Goal: Task Accomplishment & Management: Manage account settings

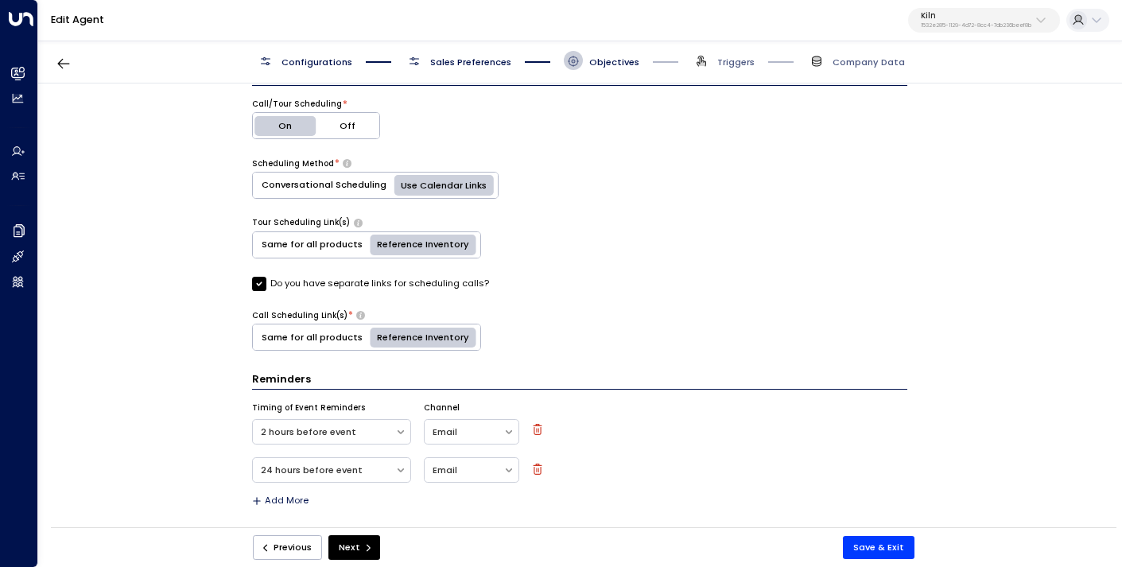
scroll to position [1817, 0]
click at [736, 64] on span "Triggers" at bounding box center [735, 62] width 37 height 13
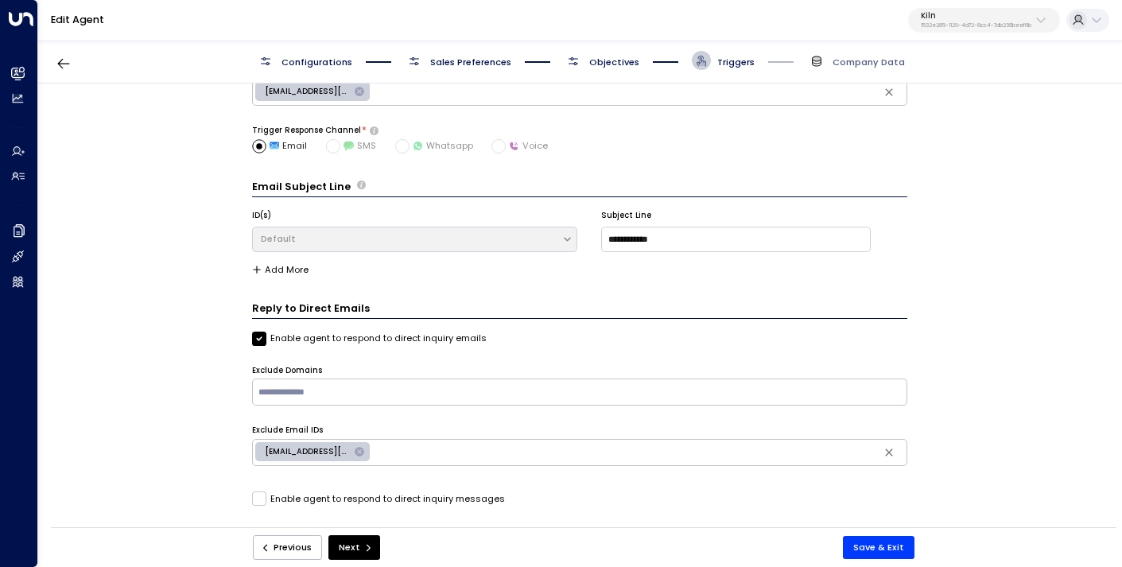
scroll to position [0, 0]
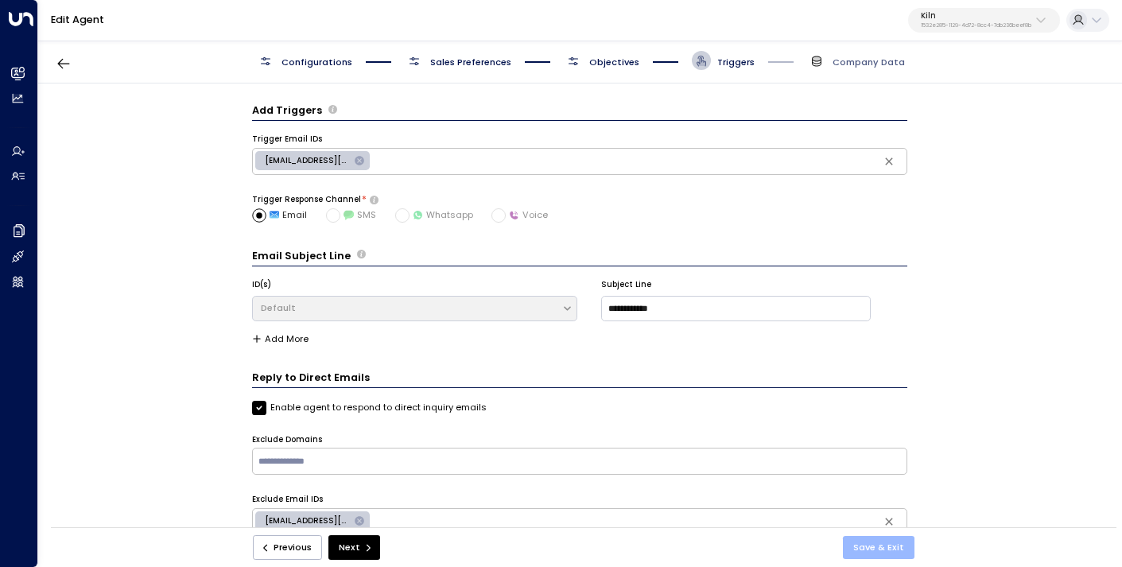
click at [880, 545] on button "Save & Exit" at bounding box center [879, 547] width 72 height 23
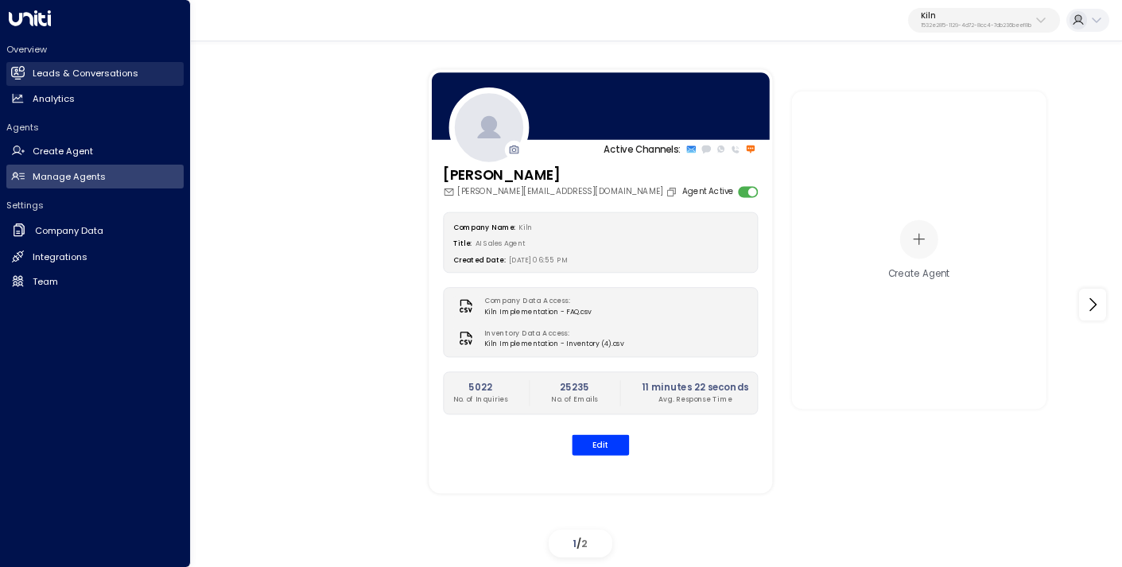
click at [72, 67] on h2 "Leads & Conversations" at bounding box center [86, 74] width 106 height 14
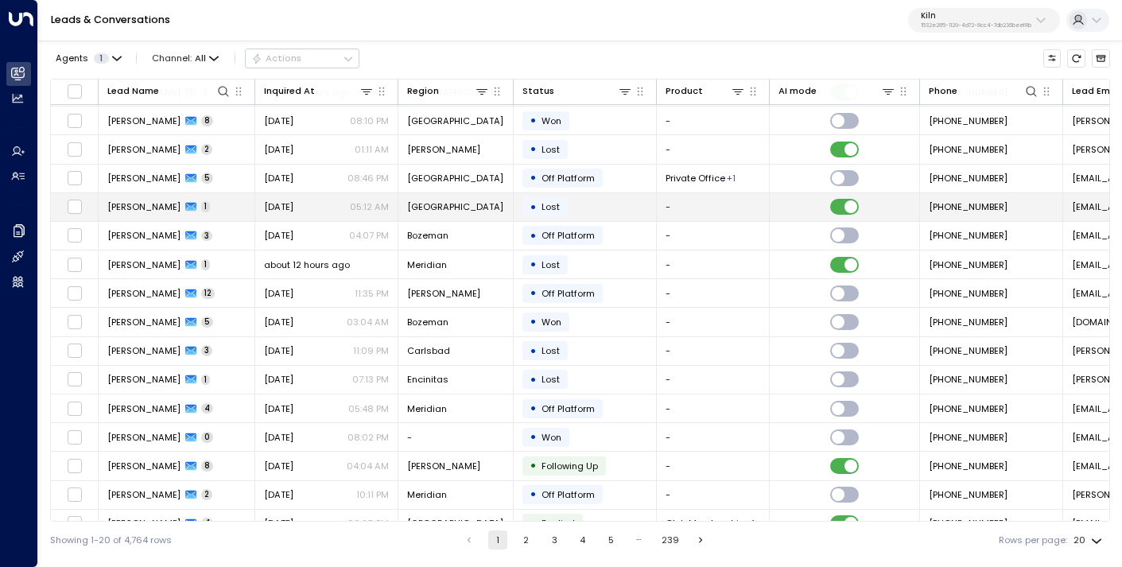
scroll to position [164, 0]
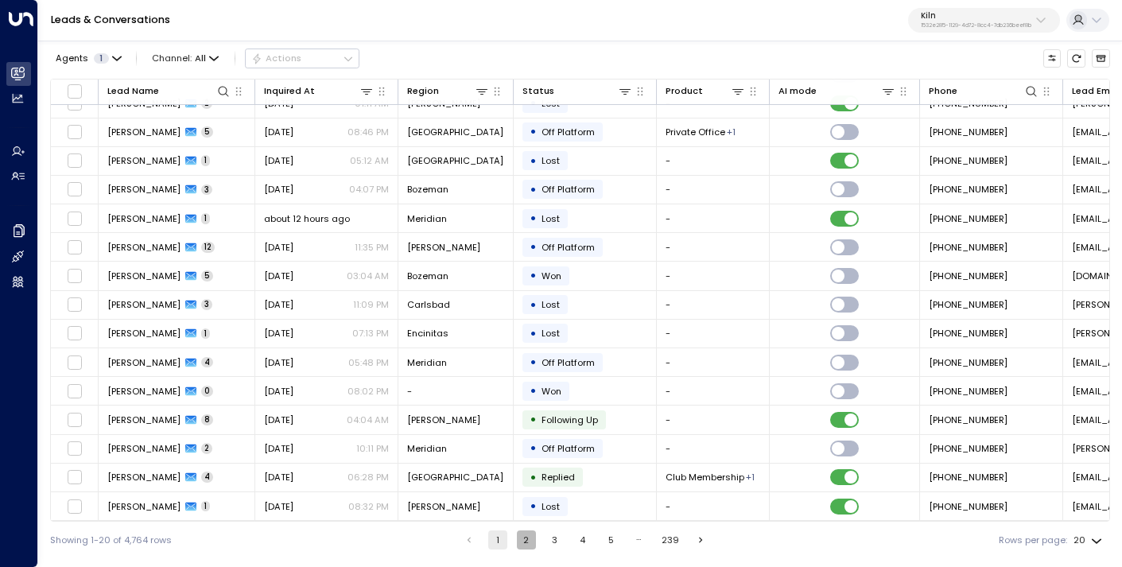
click at [530, 548] on button "2" at bounding box center [526, 539] width 19 height 19
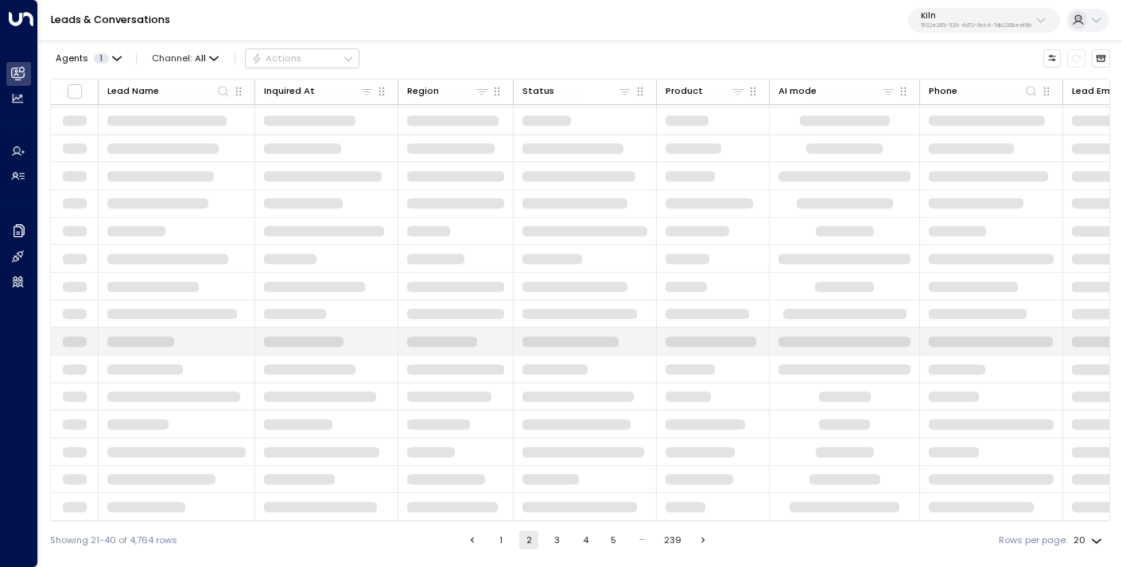
scroll to position [164, 0]
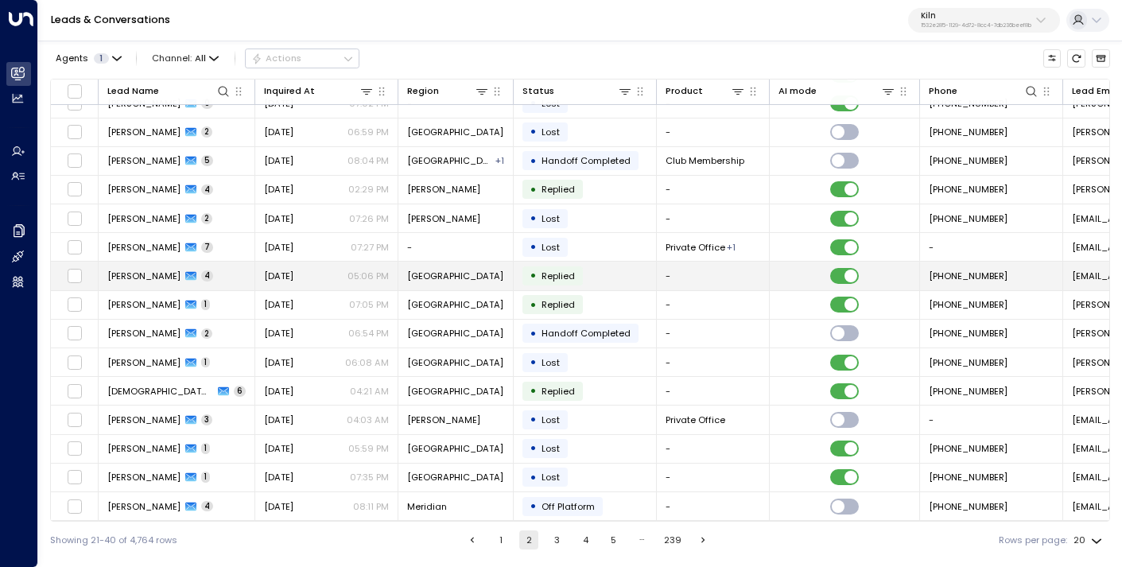
click at [457, 275] on td "[GEOGRAPHIC_DATA]" at bounding box center [455, 276] width 115 height 28
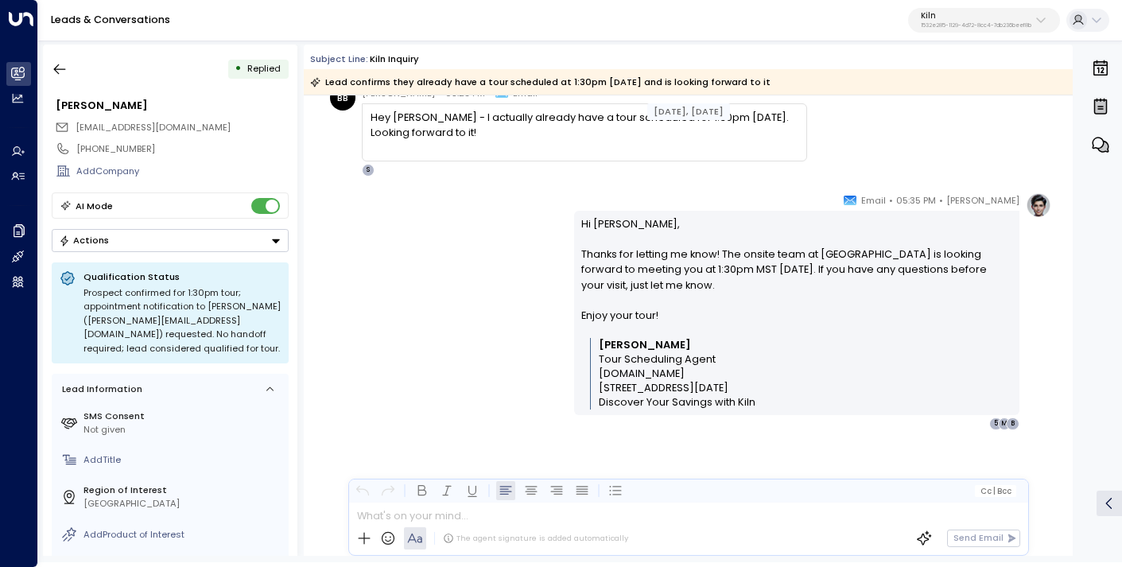
scroll to position [1446, 0]
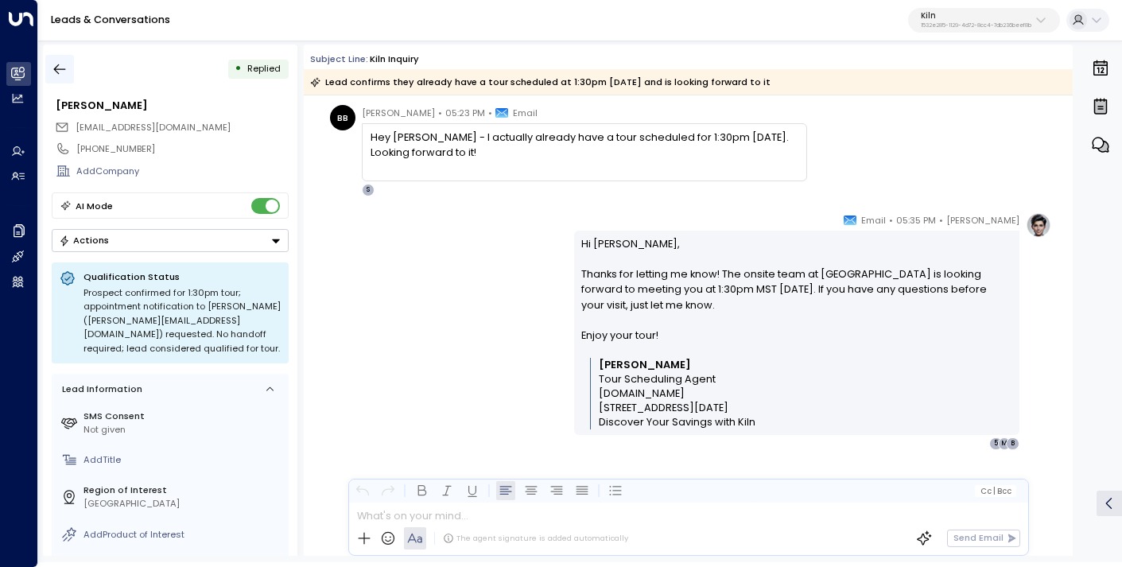
click at [60, 70] on icon "button" at bounding box center [60, 69] width 16 height 16
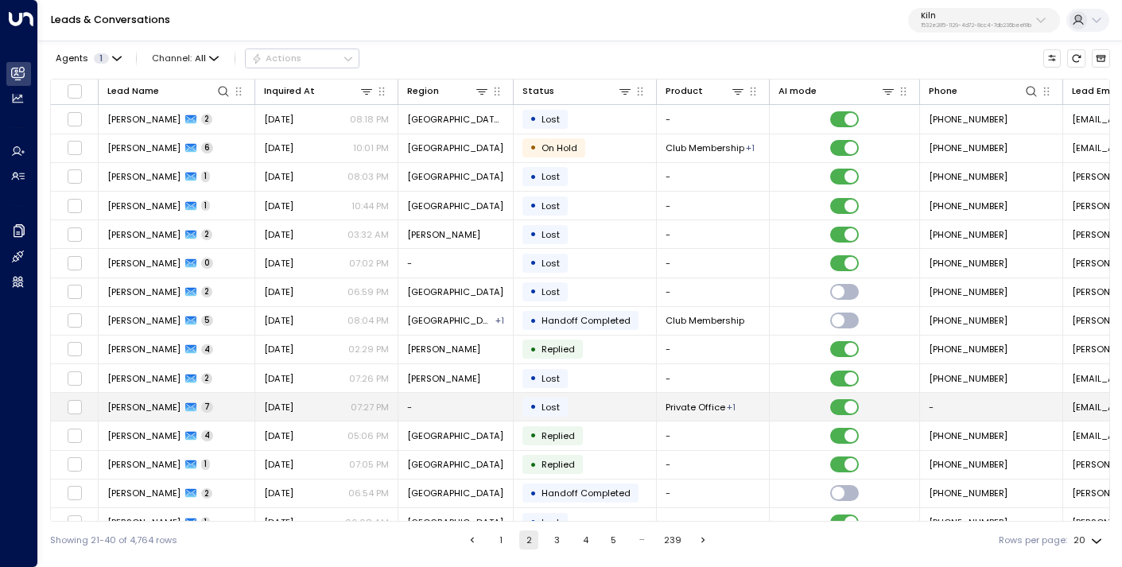
scroll to position [164, 0]
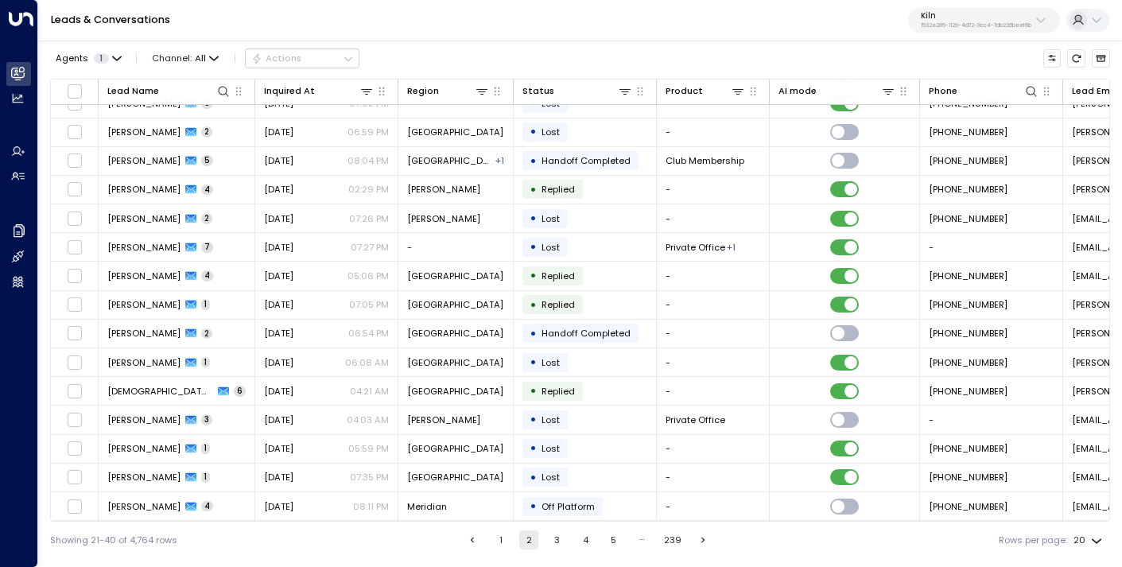
click at [560, 542] on button "3" at bounding box center [557, 539] width 19 height 19
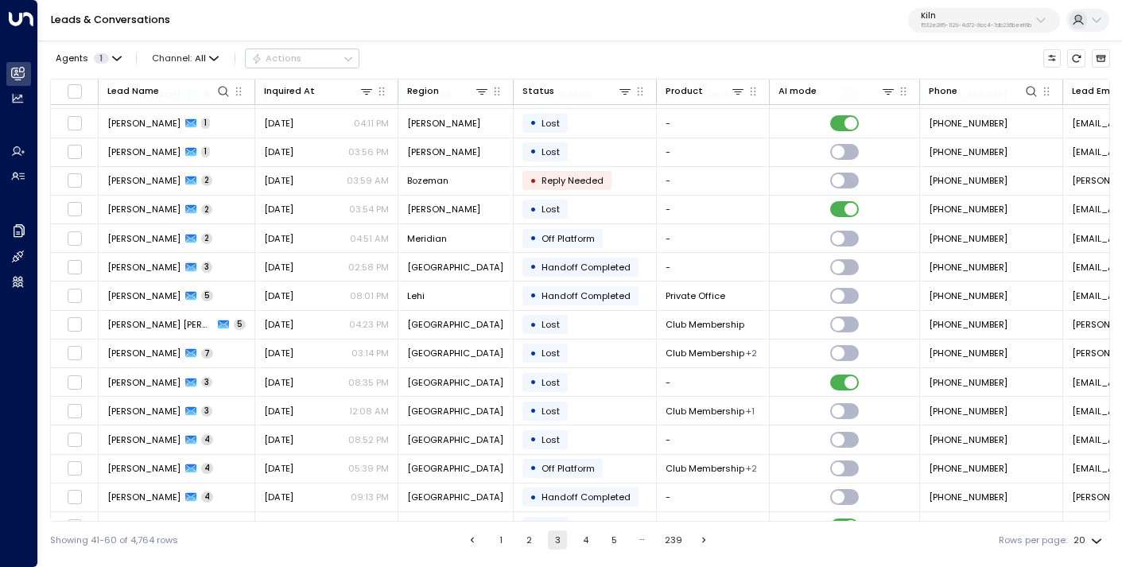
scroll to position [164, 0]
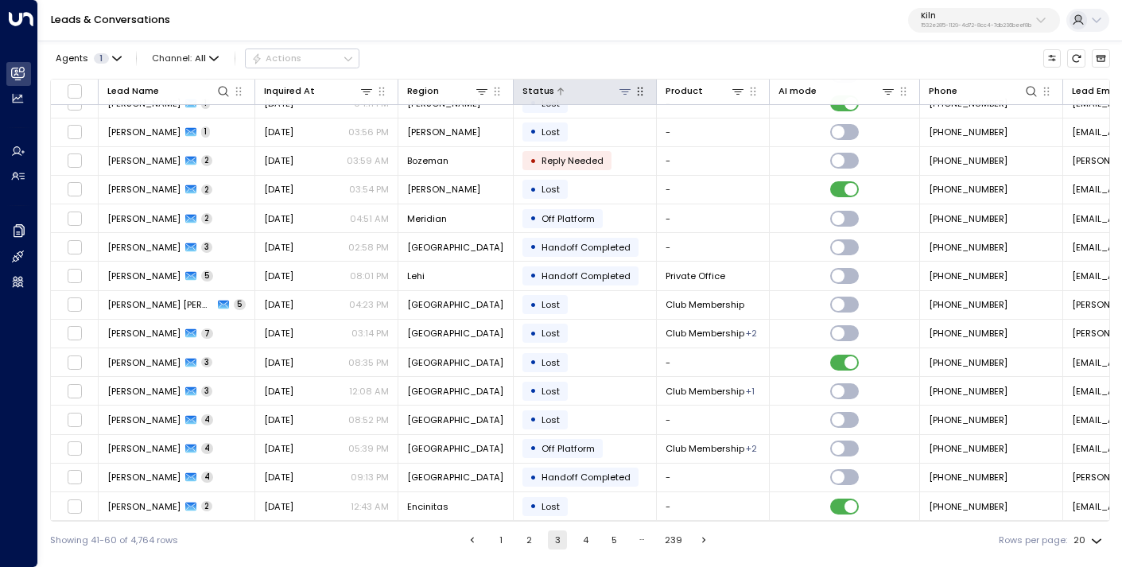
click at [627, 93] on icon at bounding box center [625, 91] width 13 height 13
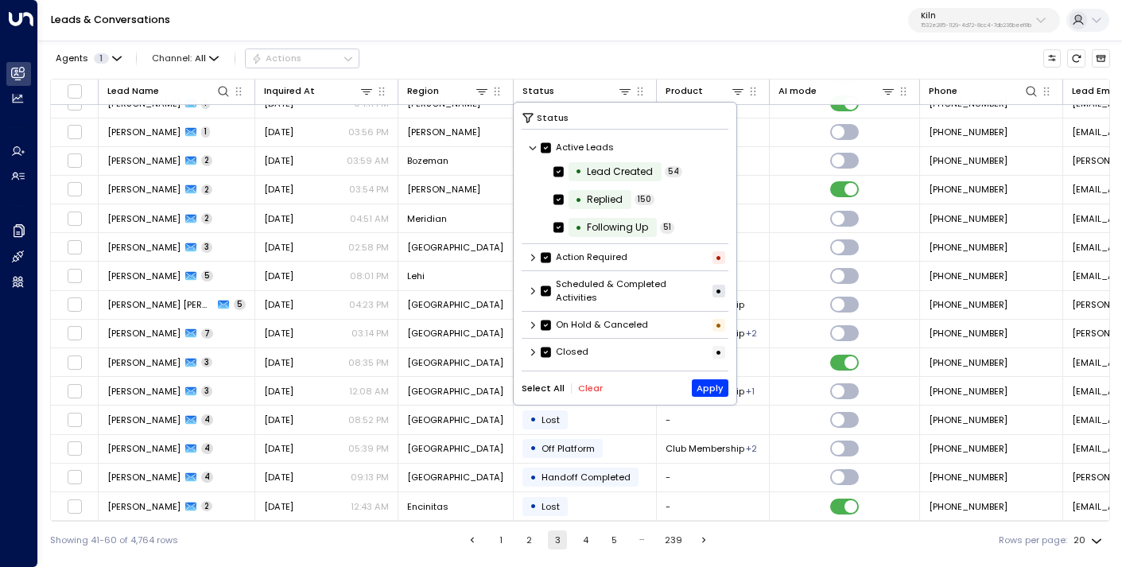
click at [588, 394] on div "Select All Clear Apply" at bounding box center [626, 387] width 208 height 17
click at [586, 384] on button "Clear" at bounding box center [590, 388] width 25 height 10
click at [593, 234] on div "Following Up" at bounding box center [617, 227] width 61 height 14
click at [721, 384] on button "Apply" at bounding box center [710, 387] width 37 height 17
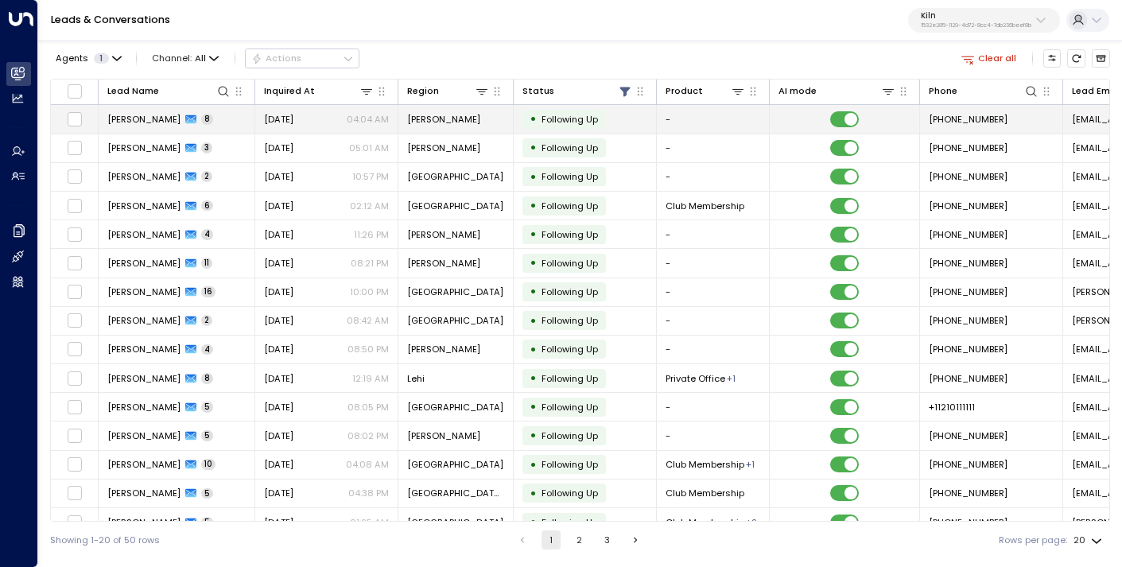
click at [293, 122] on span "[DATE]" at bounding box center [278, 119] width 29 height 13
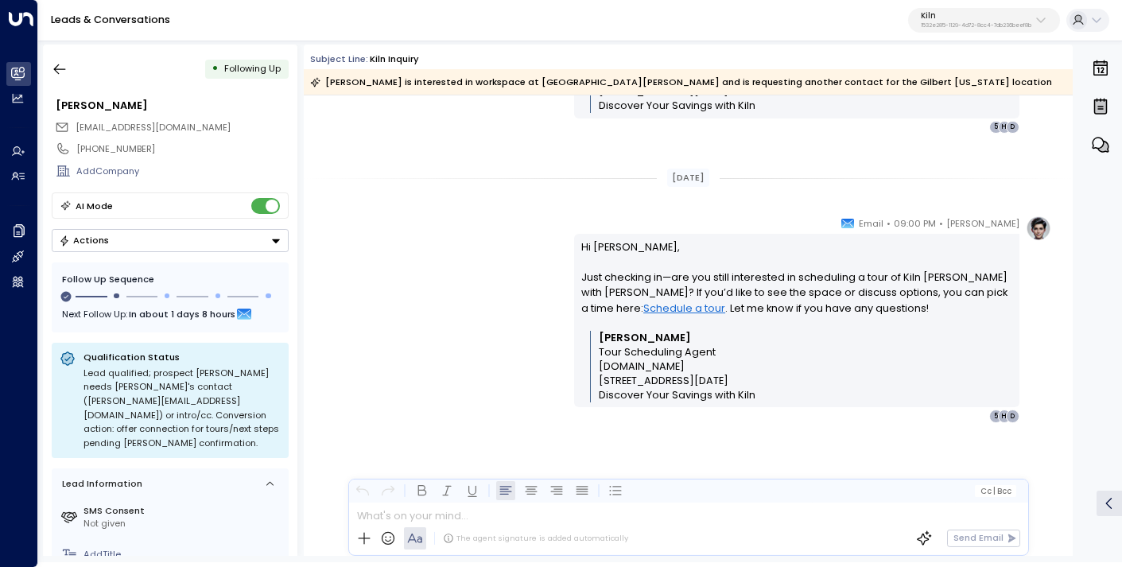
scroll to position [4309, 0]
click at [49, 68] on button "button" at bounding box center [59, 69] width 29 height 29
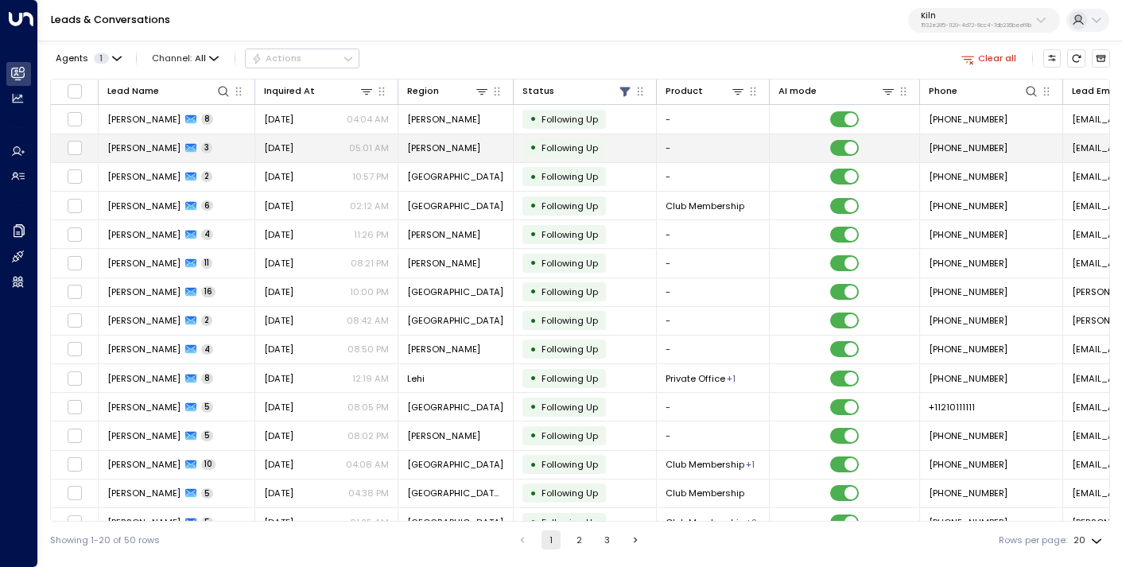
click at [334, 149] on div "[DATE] 05:01 AM" at bounding box center [326, 148] width 125 height 13
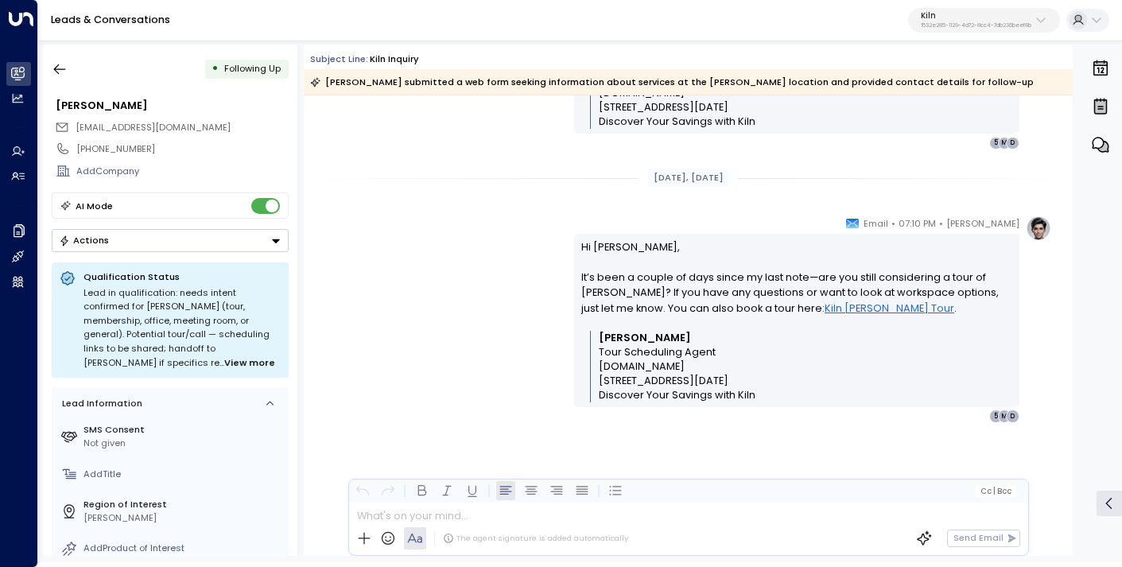
scroll to position [1380, 0]
click at [62, 61] on icon "button" at bounding box center [60, 69] width 16 height 16
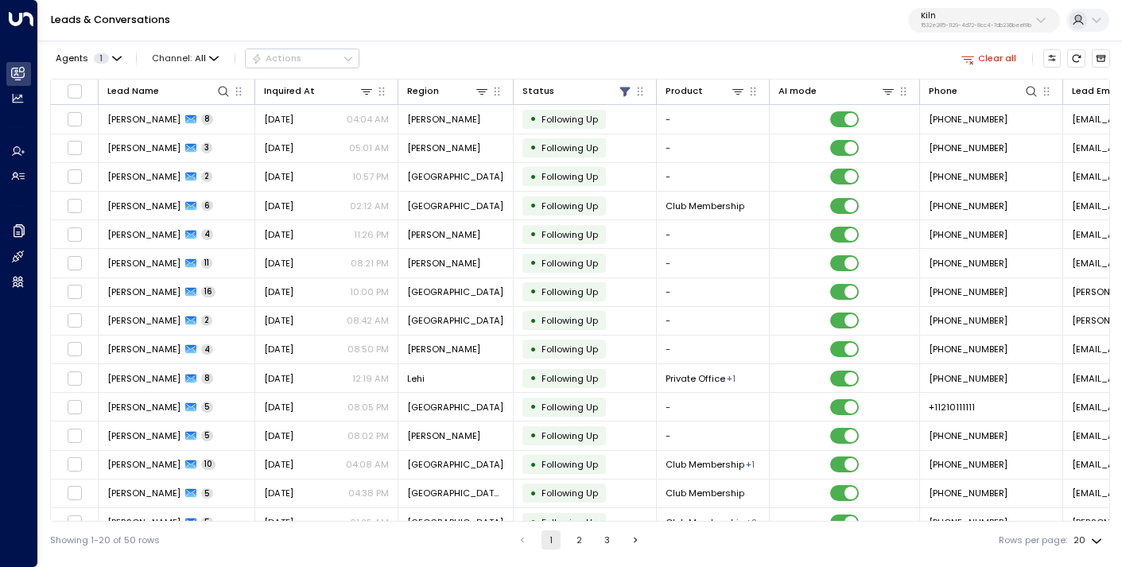
click at [972, 24] on p "1532e285-1129-4d72-8cc4-7db236beef8b" at bounding box center [976, 25] width 111 height 6
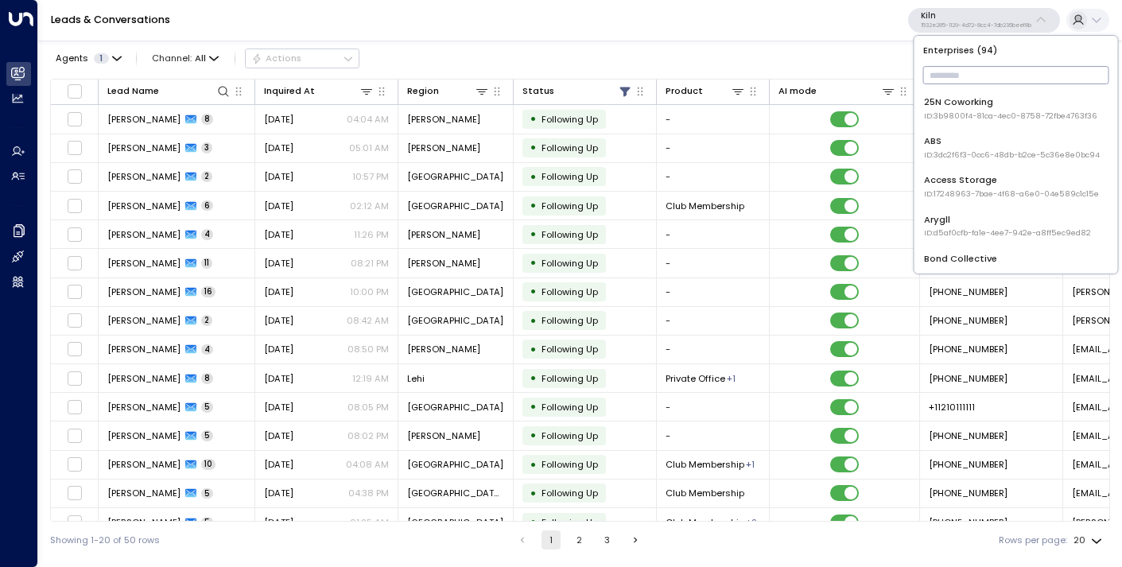
click at [970, 119] on span "ID: 3b9800f4-81ca-4ec0-8758-72fbe4763f36" at bounding box center [1010, 116] width 173 height 11
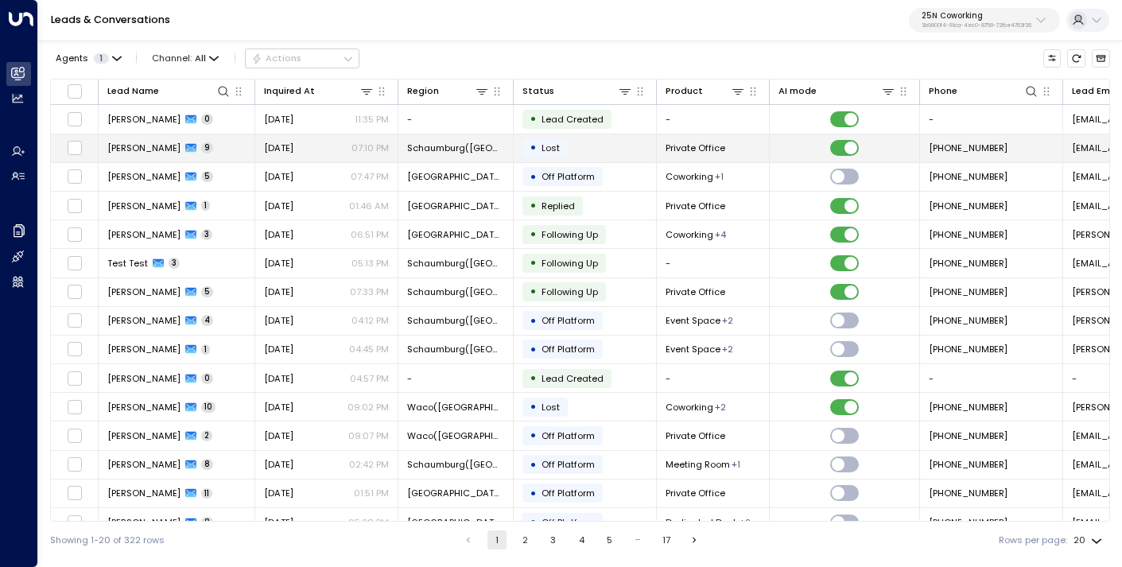
click at [293, 150] on span "[DATE]" at bounding box center [278, 148] width 29 height 13
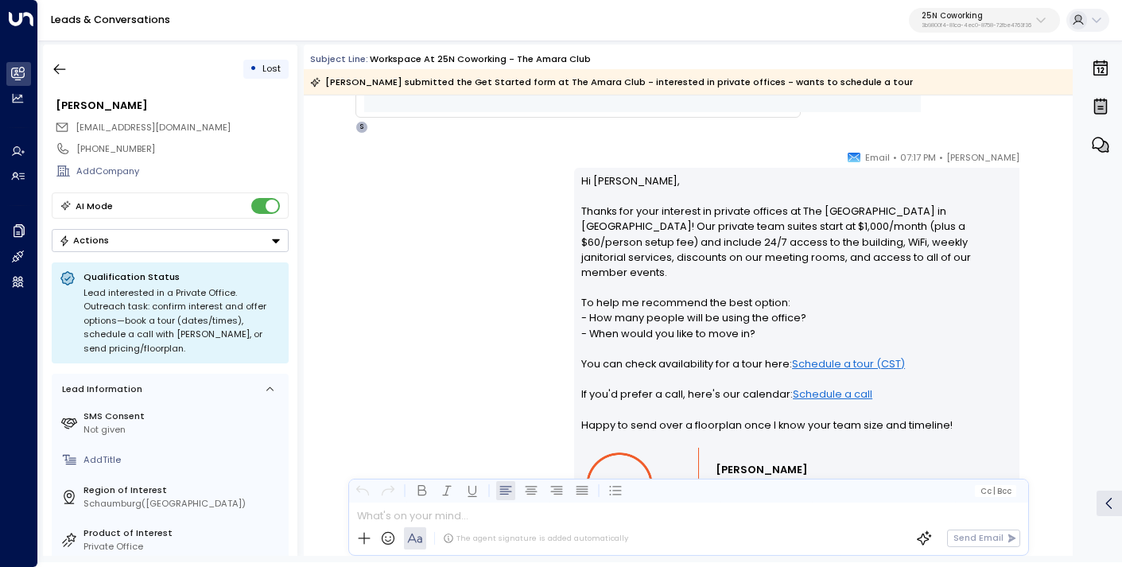
scroll to position [1017, 0]
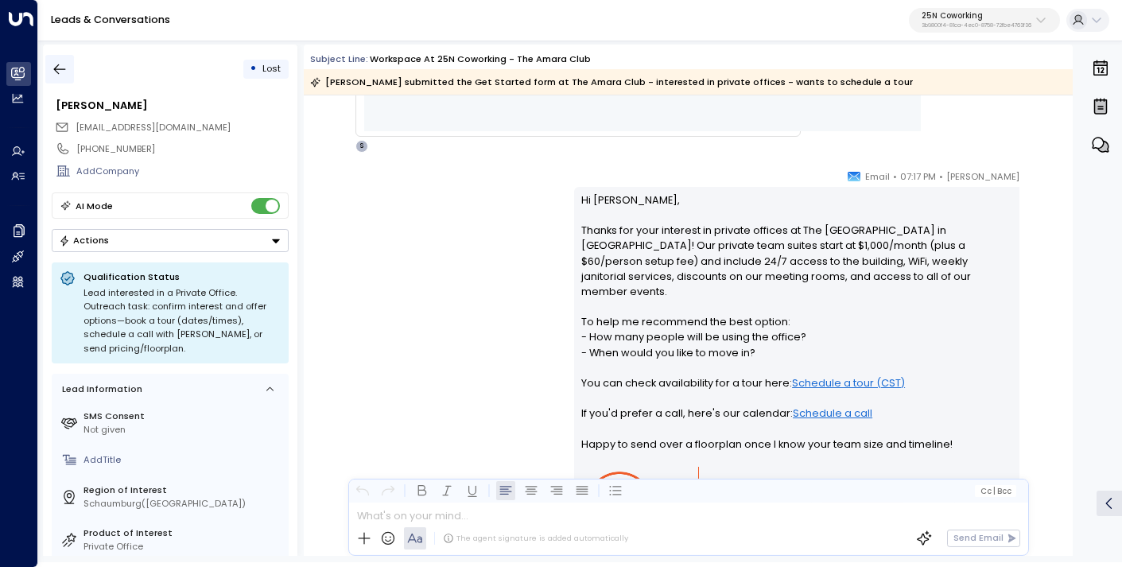
click at [59, 71] on icon "button" at bounding box center [60, 69] width 16 height 16
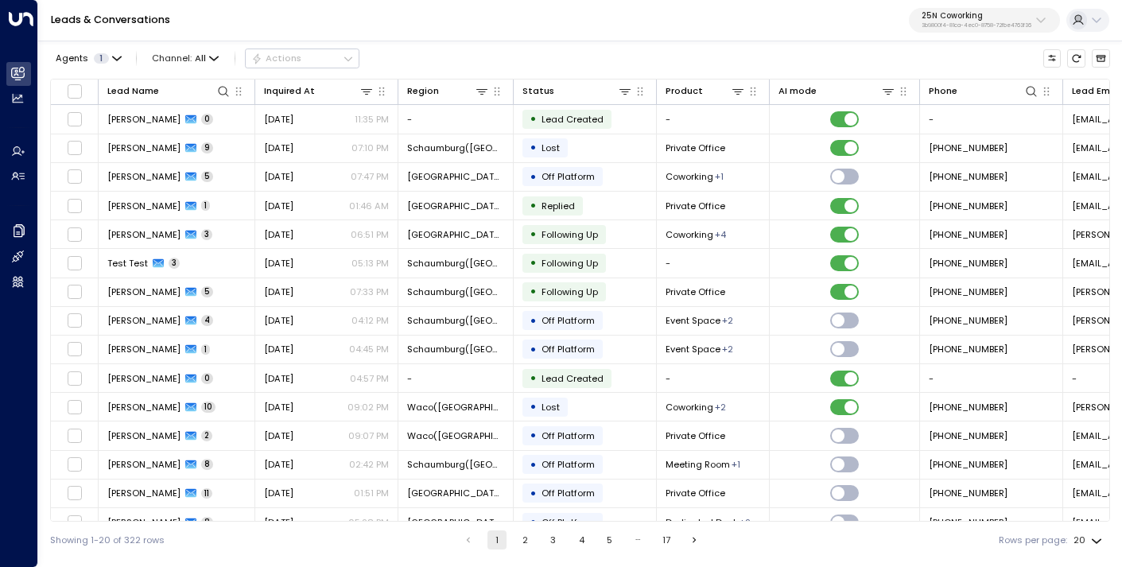
click at [952, 25] on p "3b9800f4-81ca-4ec0-8758-72fbe4763f36" at bounding box center [977, 25] width 110 height 6
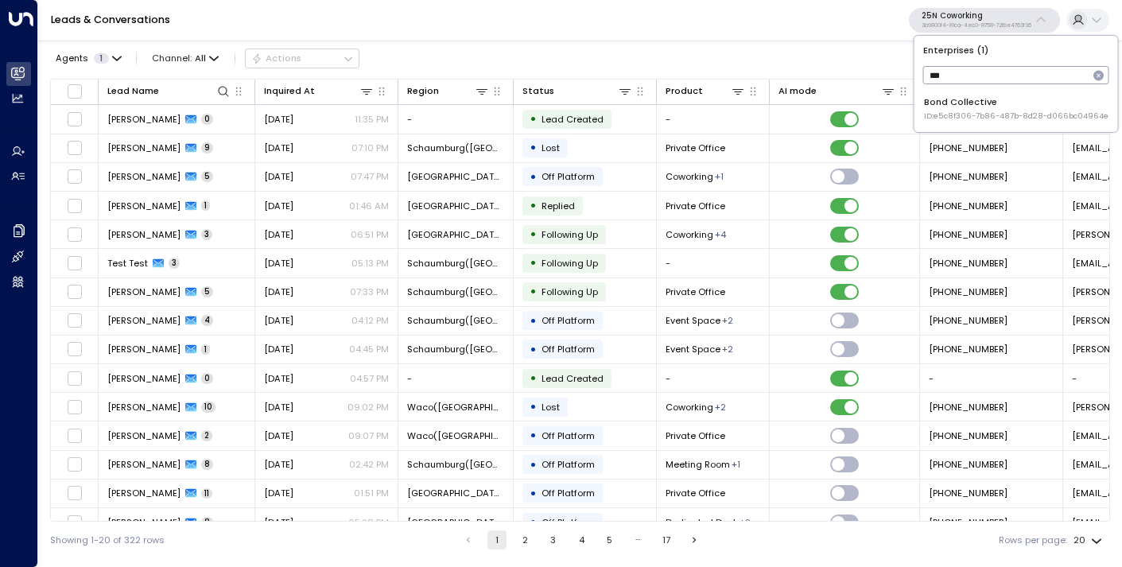
type input "***"
click at [945, 98] on div "Bond Collective ID: e5c8f306-7b86-487b-8d28-d066bc04964e" at bounding box center [1016, 108] width 185 height 26
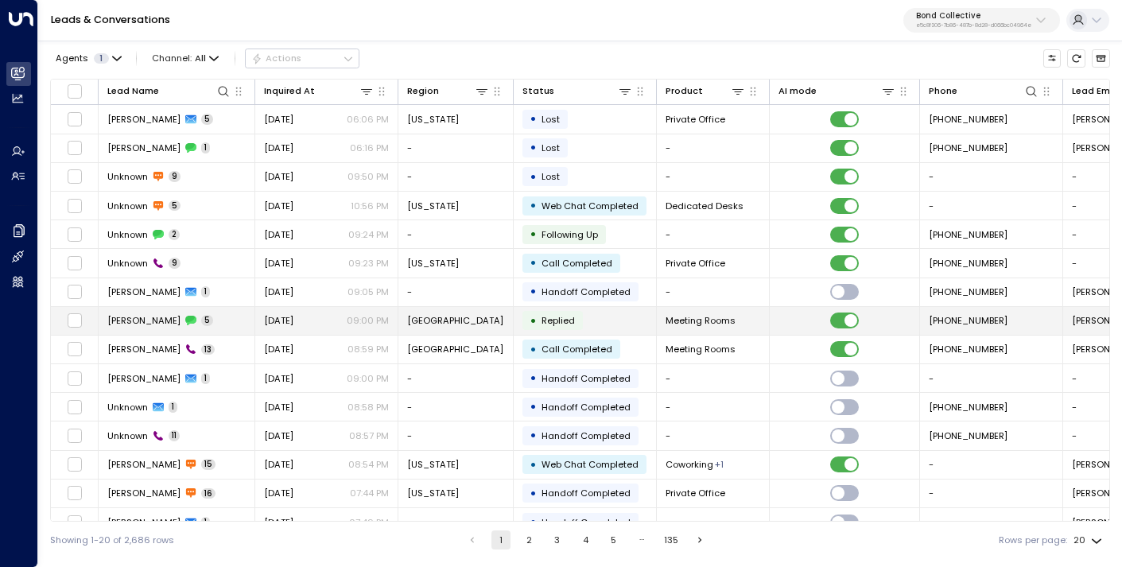
click at [220, 322] on td "[PERSON_NAME] 5" at bounding box center [177, 321] width 157 height 28
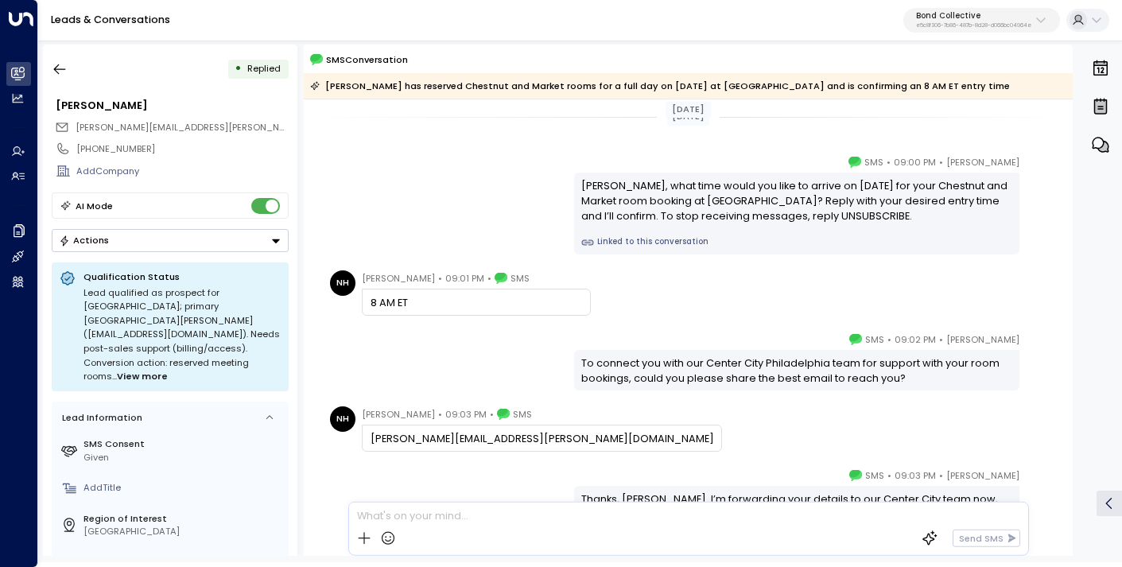
scroll to position [103, 0]
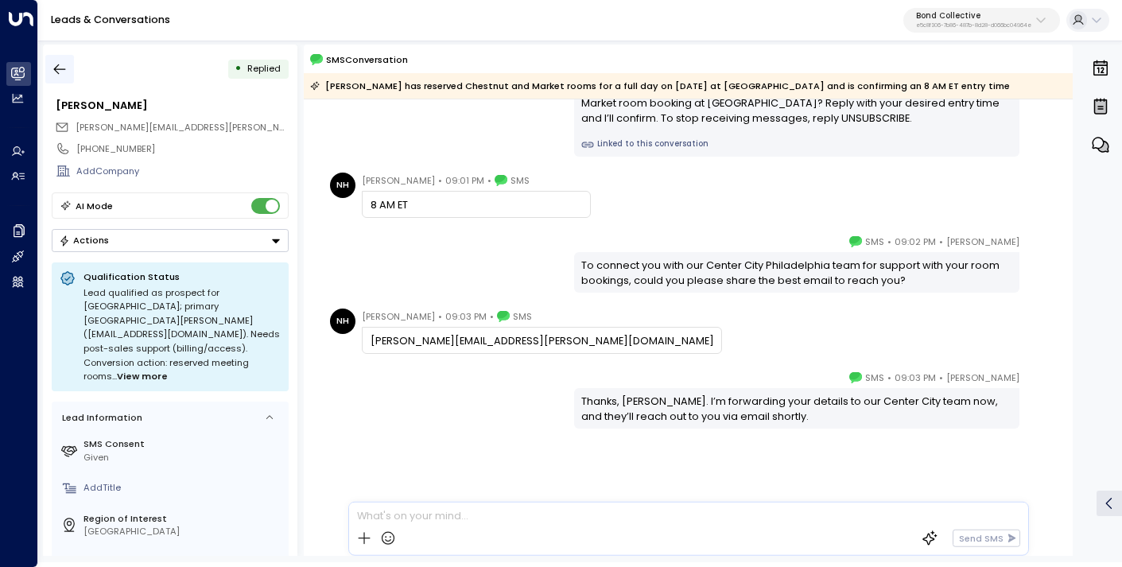
click at [67, 66] on icon "button" at bounding box center [60, 69] width 16 height 16
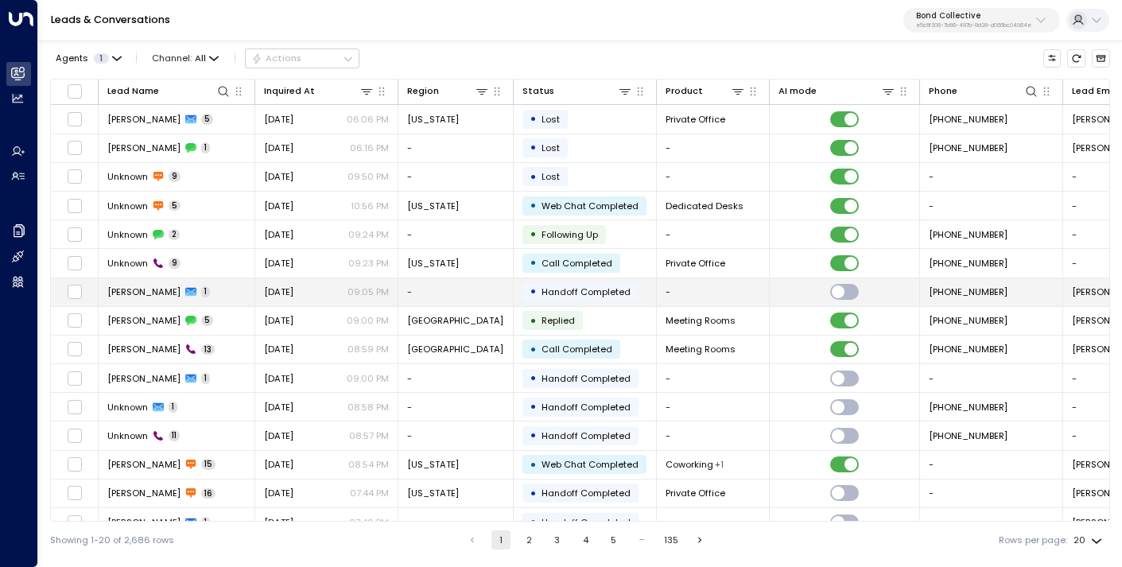
click at [280, 291] on span "[DATE]" at bounding box center [278, 292] width 29 height 13
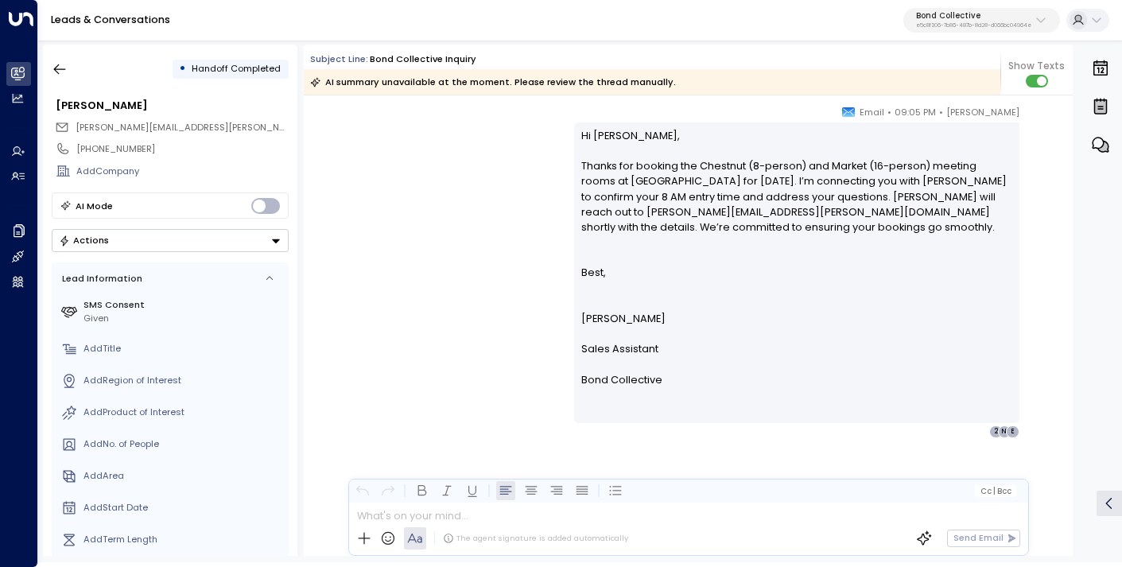
scroll to position [519, 0]
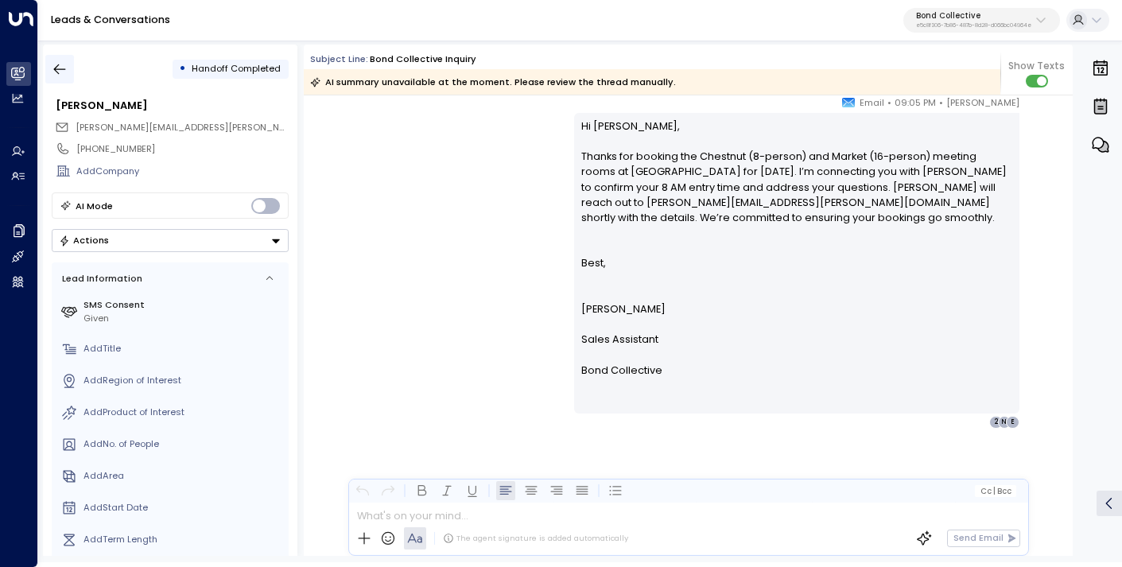
click at [64, 68] on icon "button" at bounding box center [60, 69] width 16 height 16
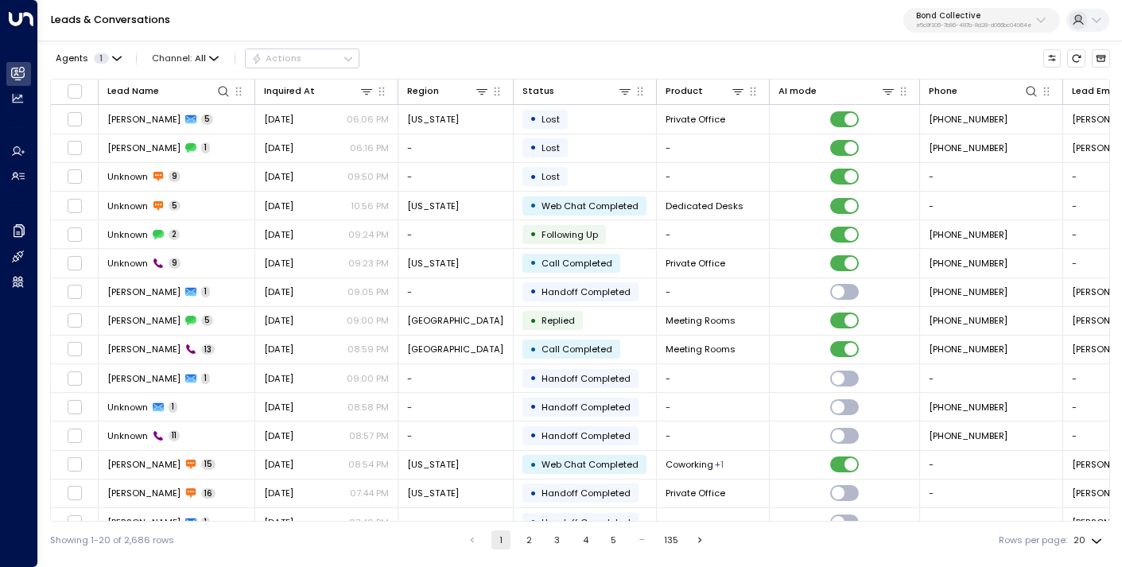
click at [529, 539] on button "2" at bounding box center [528, 539] width 19 height 19
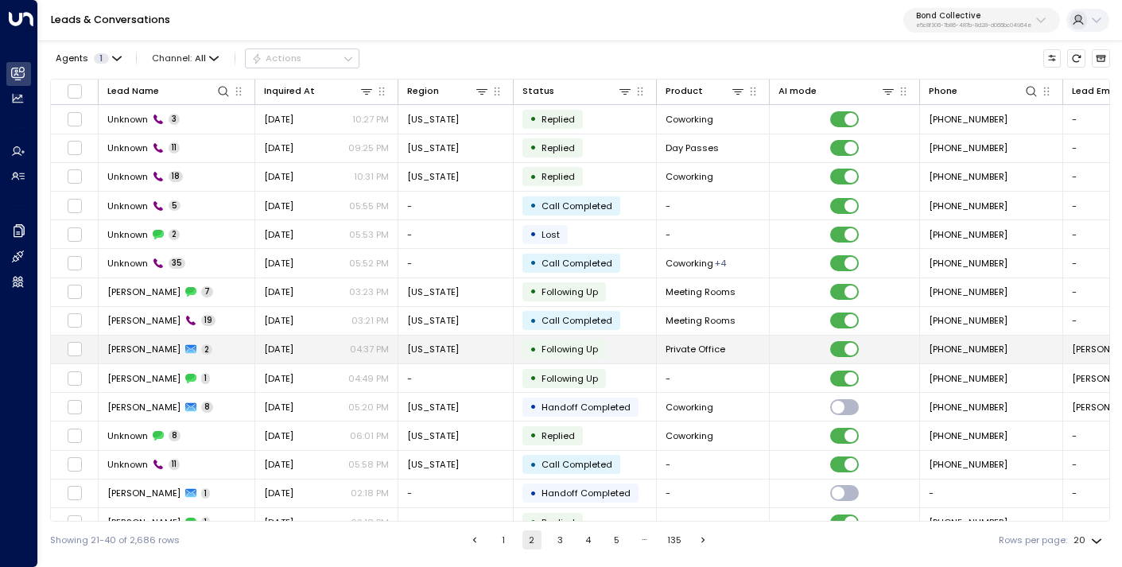
click at [460, 349] on td "[US_STATE]" at bounding box center [455, 350] width 115 height 28
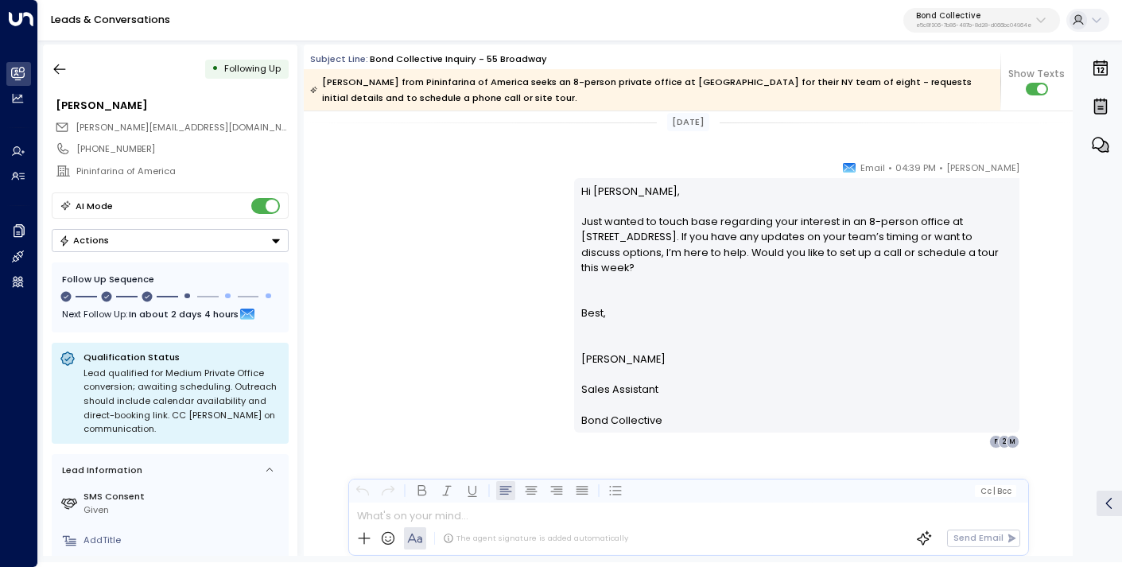
scroll to position [2124, 0]
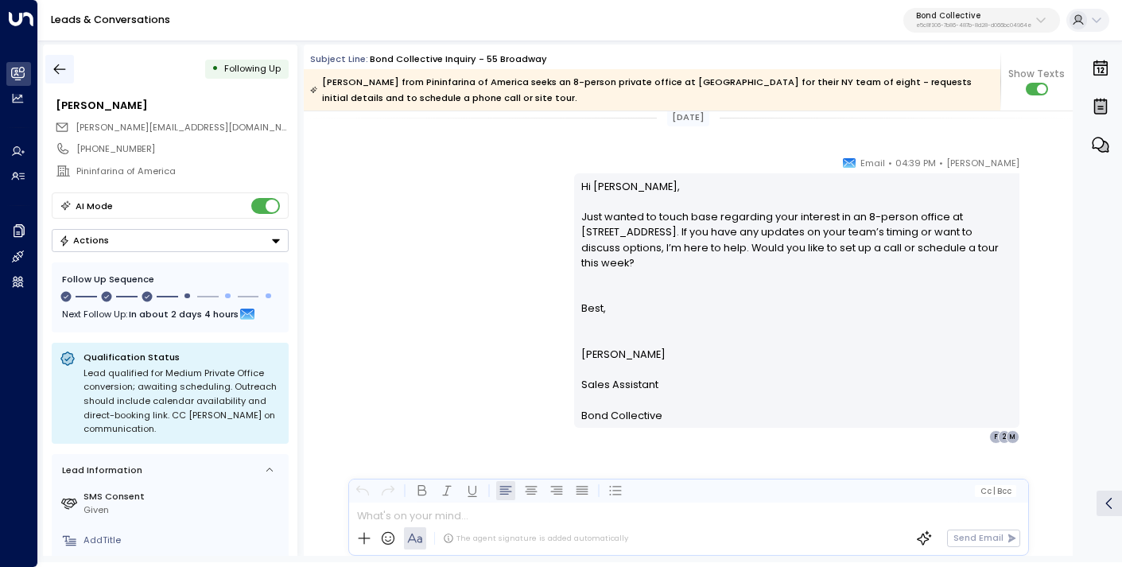
click at [53, 73] on icon "button" at bounding box center [60, 69] width 16 height 16
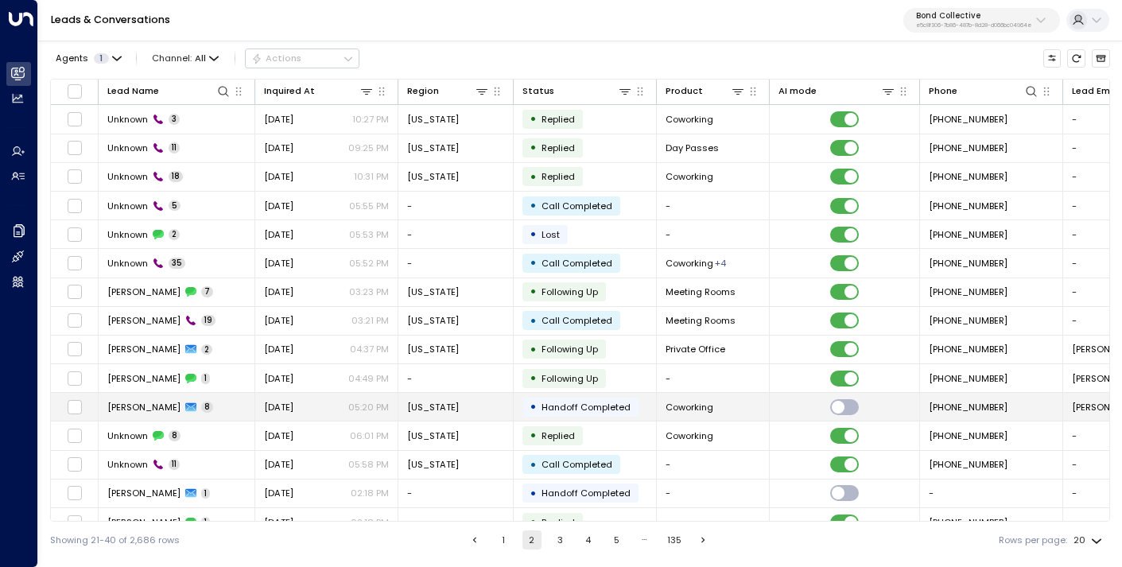
click at [293, 408] on span "[DATE]" at bounding box center [278, 407] width 29 height 13
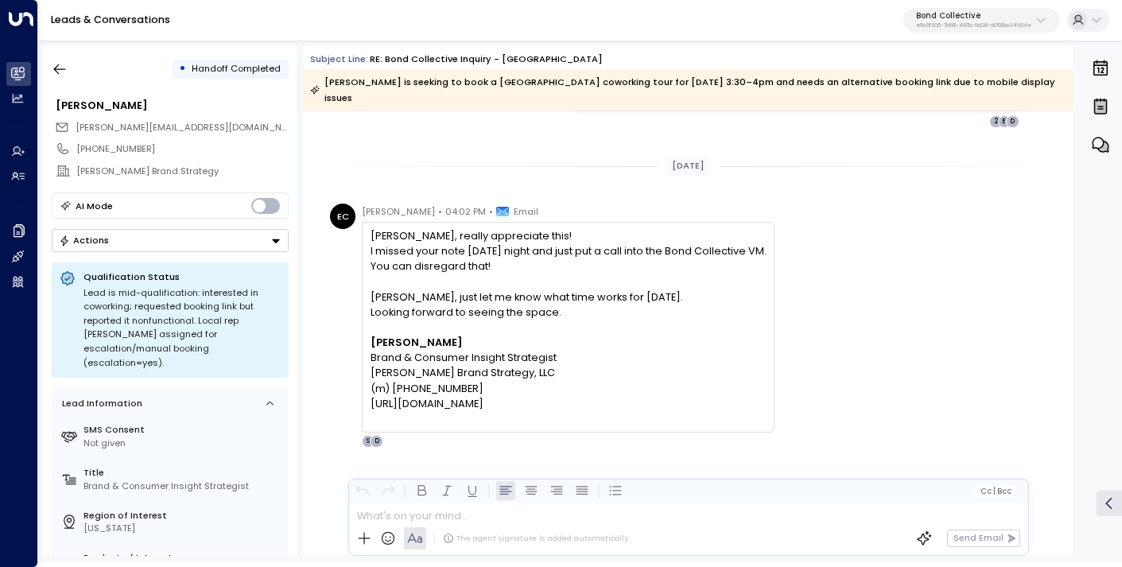
scroll to position [3556, 0]
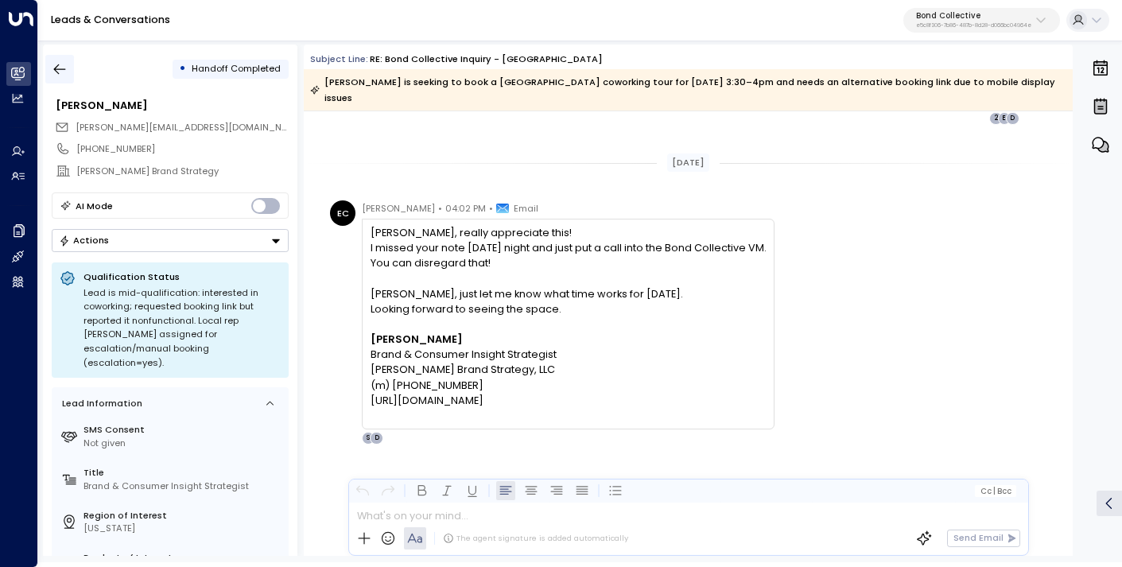
click at [59, 65] on icon "button" at bounding box center [60, 69] width 16 height 16
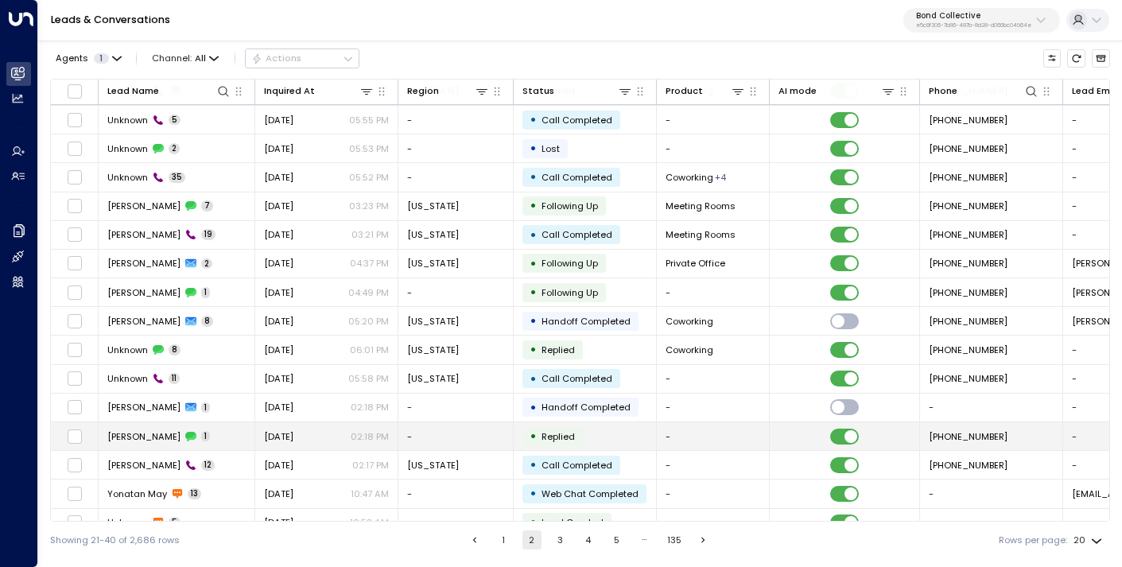
scroll to position [164, 0]
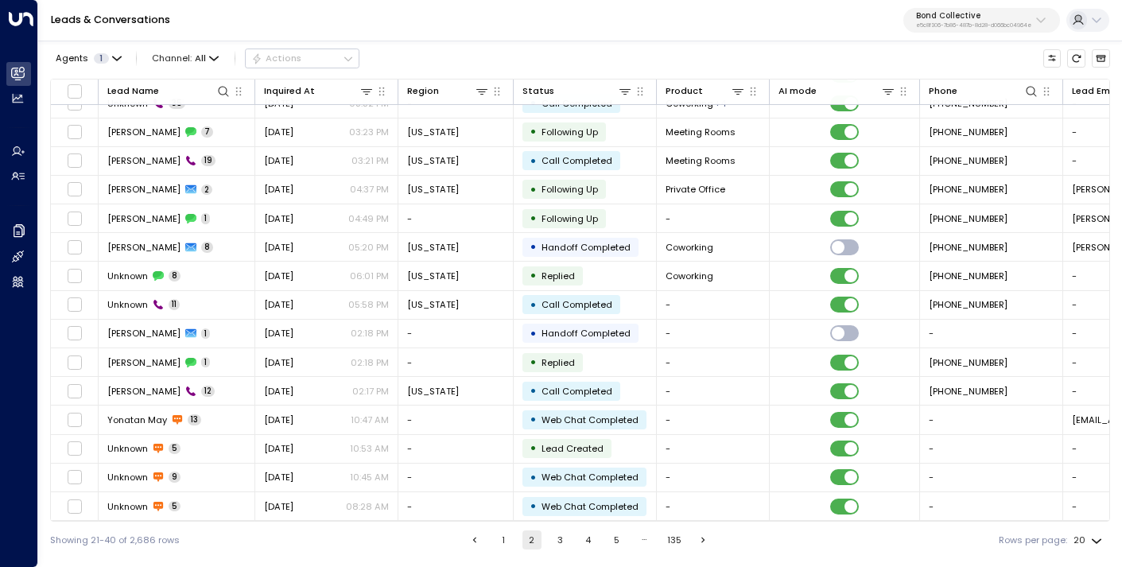
click at [565, 543] on button "3" at bounding box center [559, 539] width 19 height 19
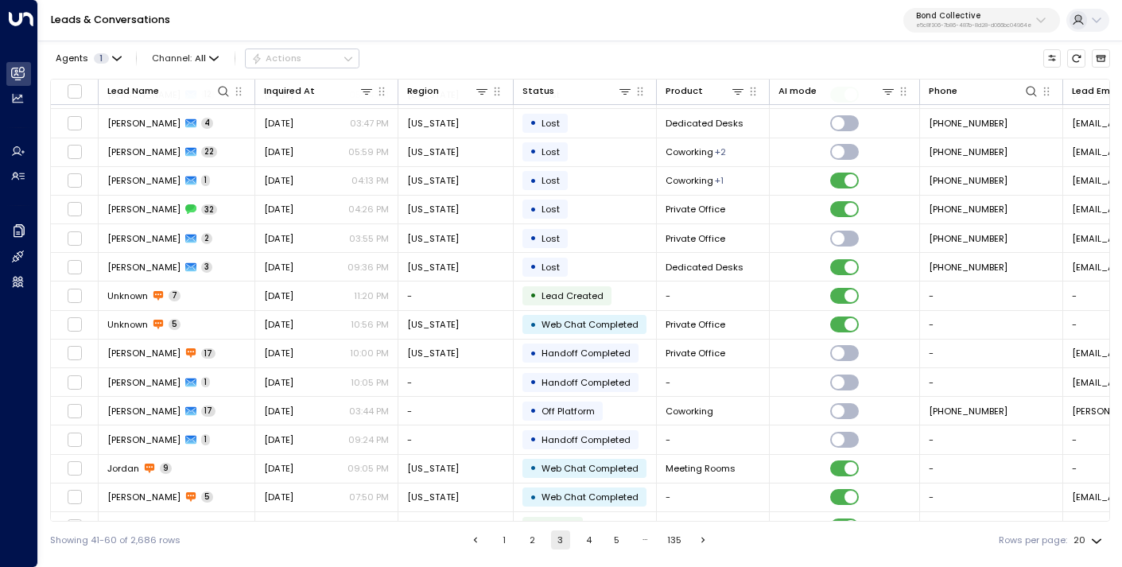
scroll to position [164, 0]
